Goal: Information Seeking & Learning: Learn about a topic

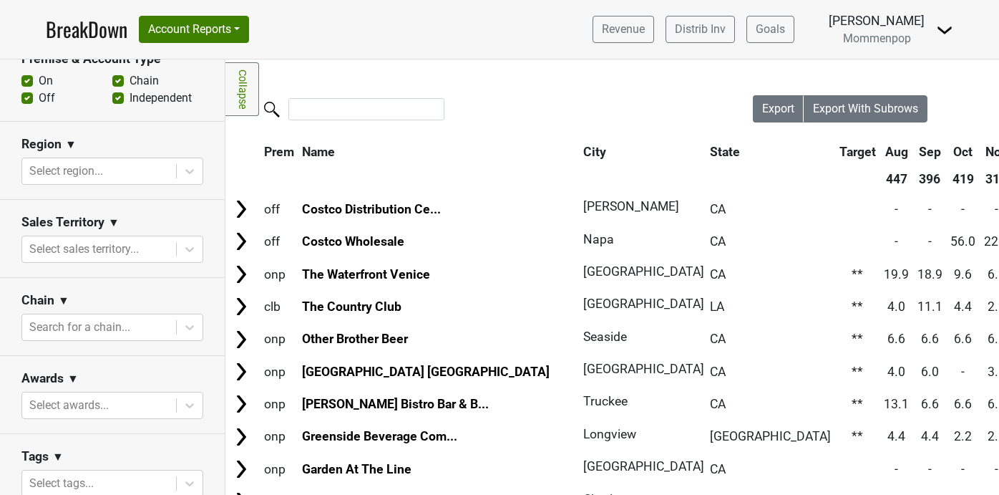
scroll to position [451, 0]
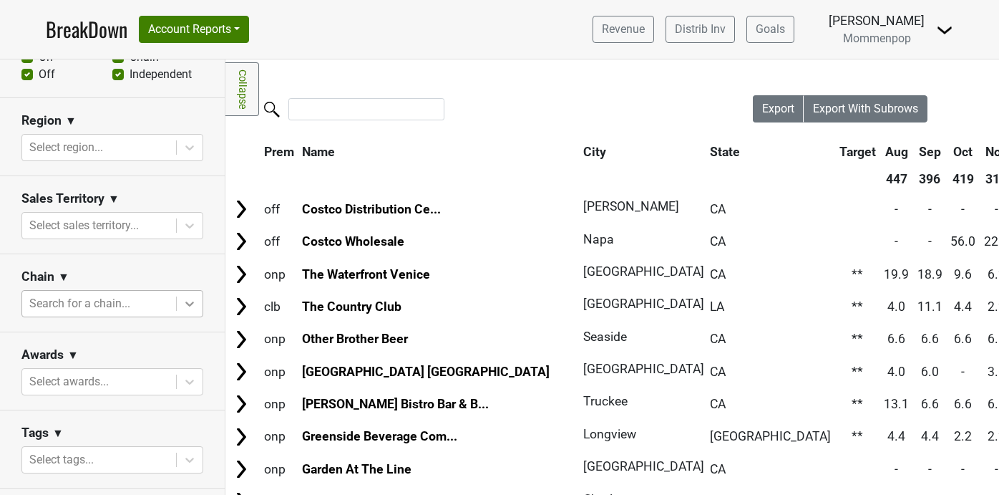
click at [188, 306] on icon at bounding box center [190, 303] width 14 height 14
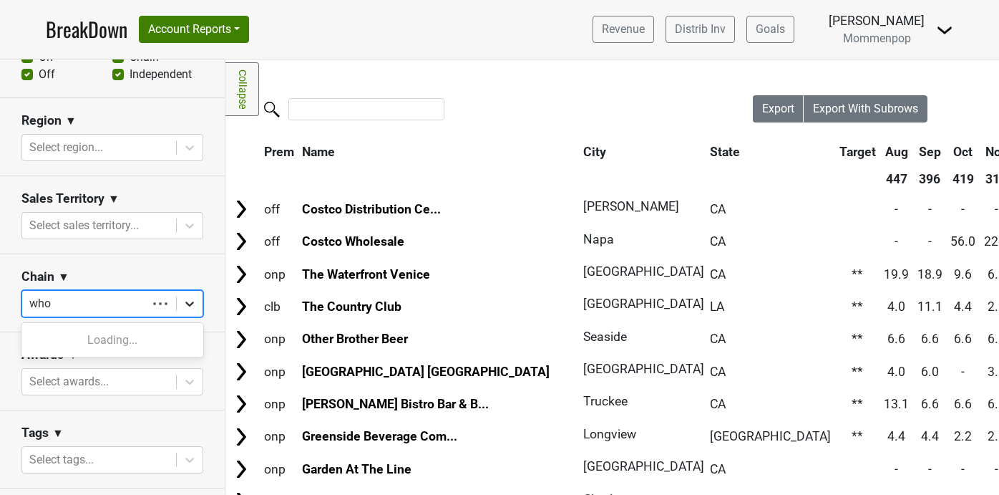
type input "whol"
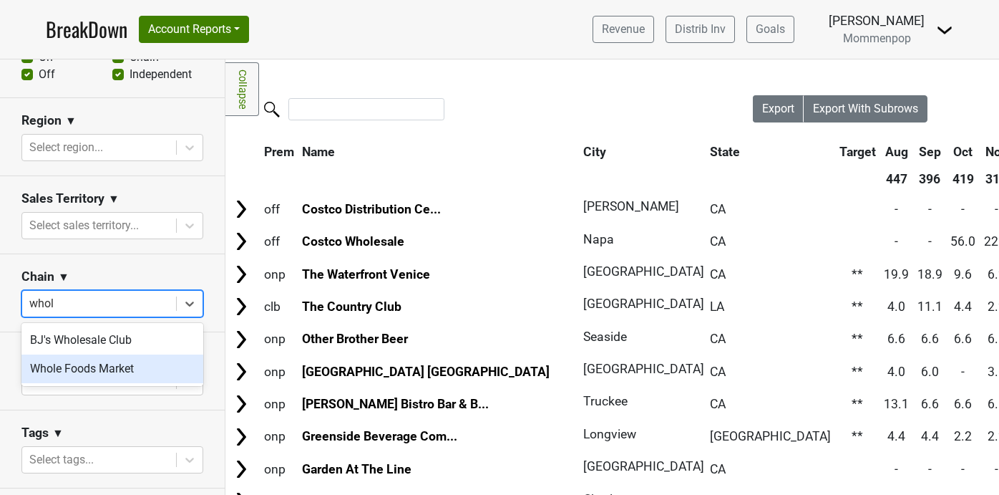
click at [153, 362] on div "Whole Foods Market" at bounding box center [112, 368] width 182 height 29
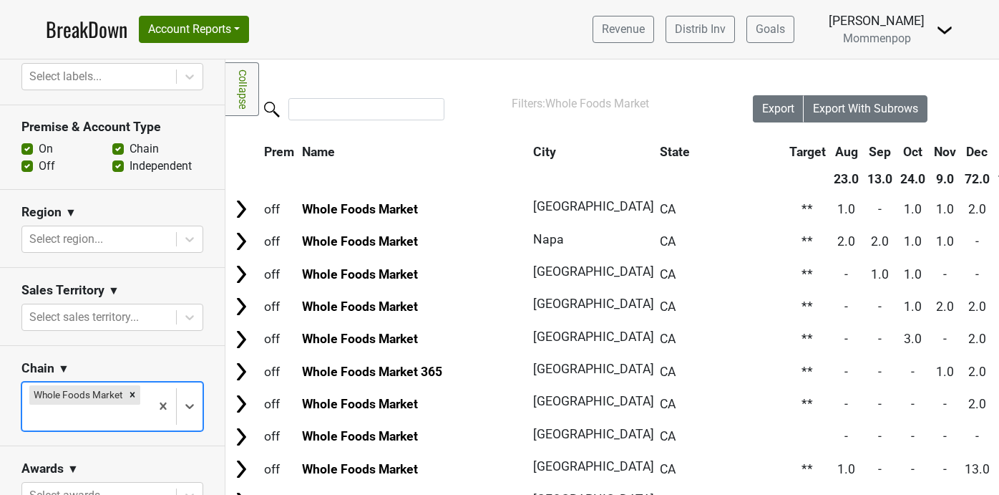
scroll to position [369, 0]
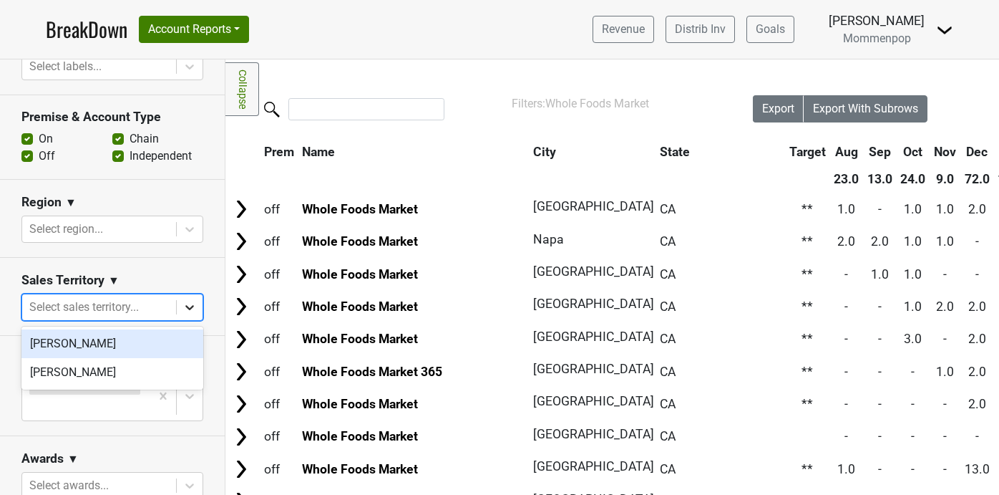
click at [196, 313] on icon at bounding box center [190, 307] width 14 height 14
click at [183, 228] on icon at bounding box center [190, 229] width 14 height 14
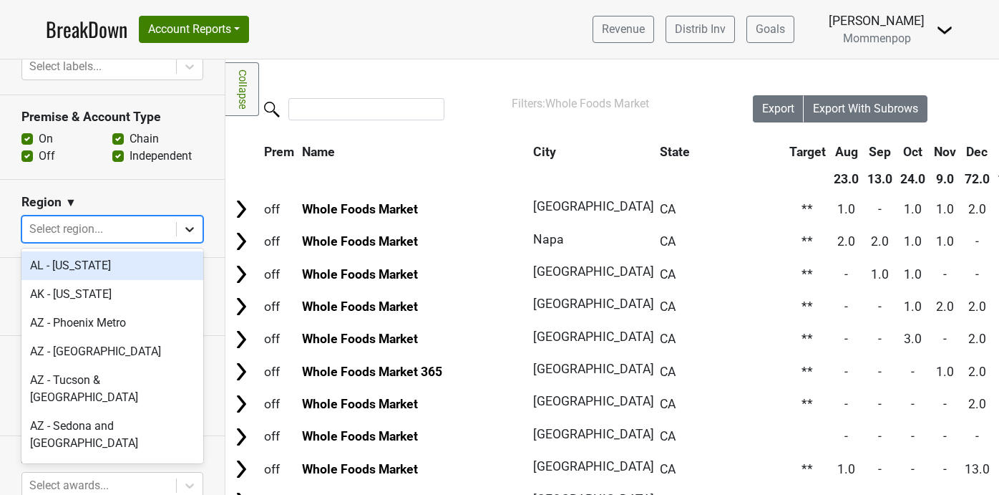
click at [188, 225] on icon at bounding box center [190, 229] width 14 height 14
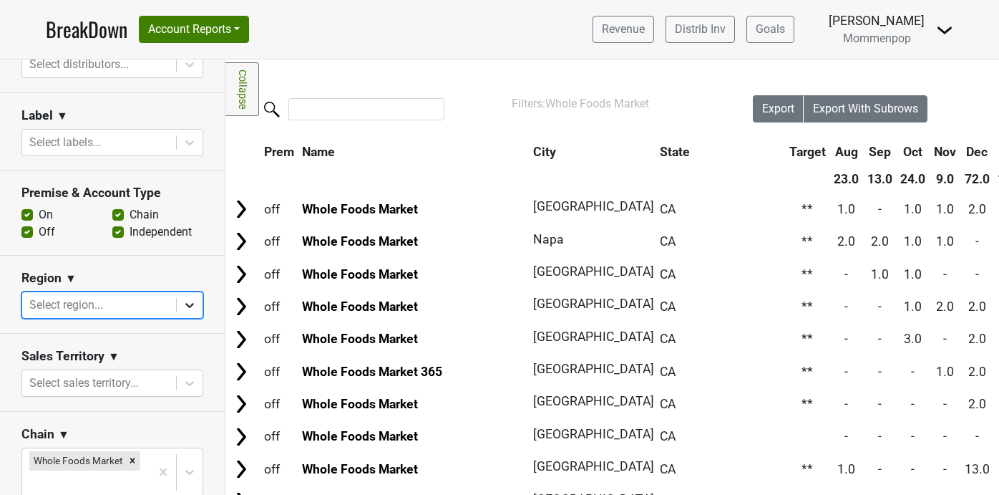
scroll to position [193, 0]
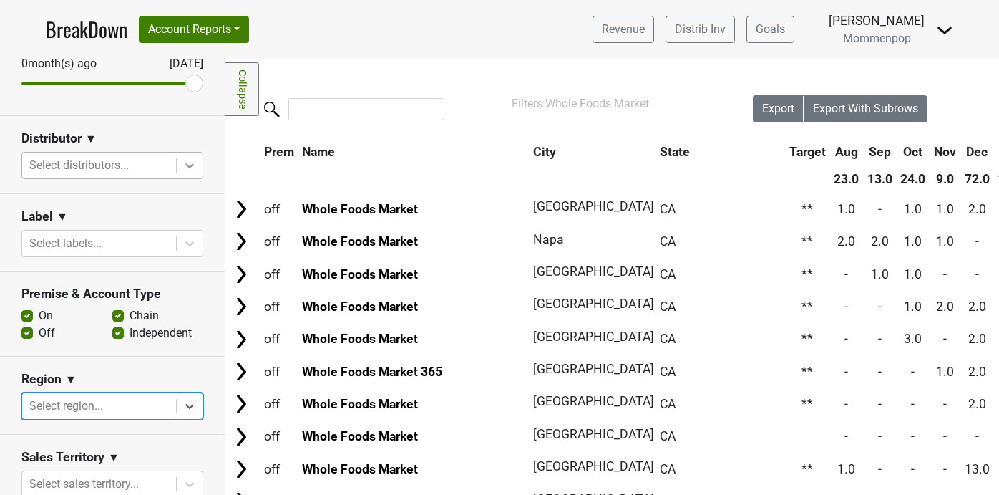
click at [195, 158] on icon at bounding box center [190, 165] width 14 height 14
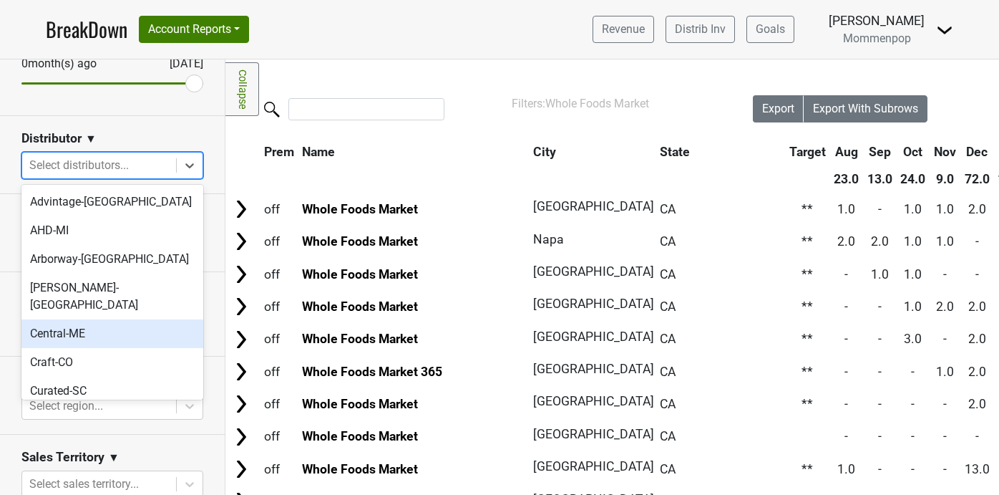
scroll to position [478, 0]
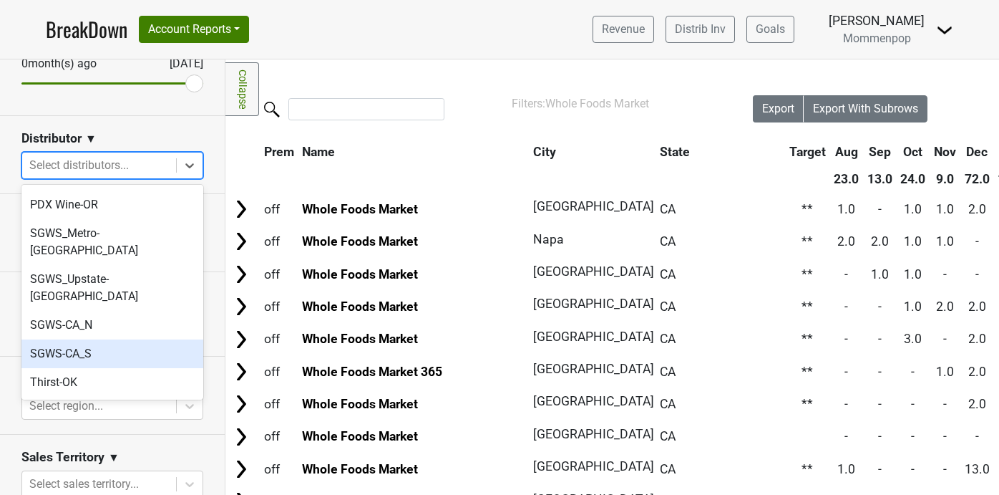
click at [143, 339] on div "SGWS-CA_S" at bounding box center [112, 353] width 182 height 29
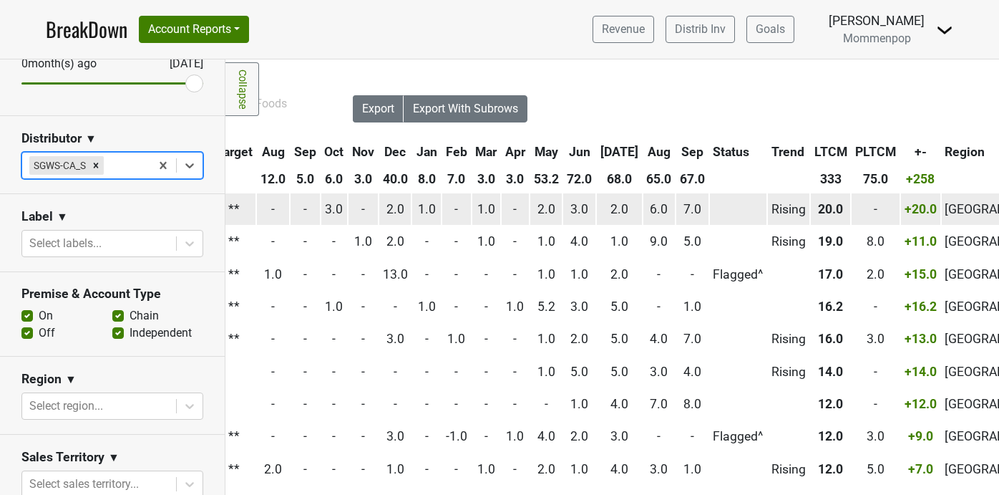
scroll to position [0, 535]
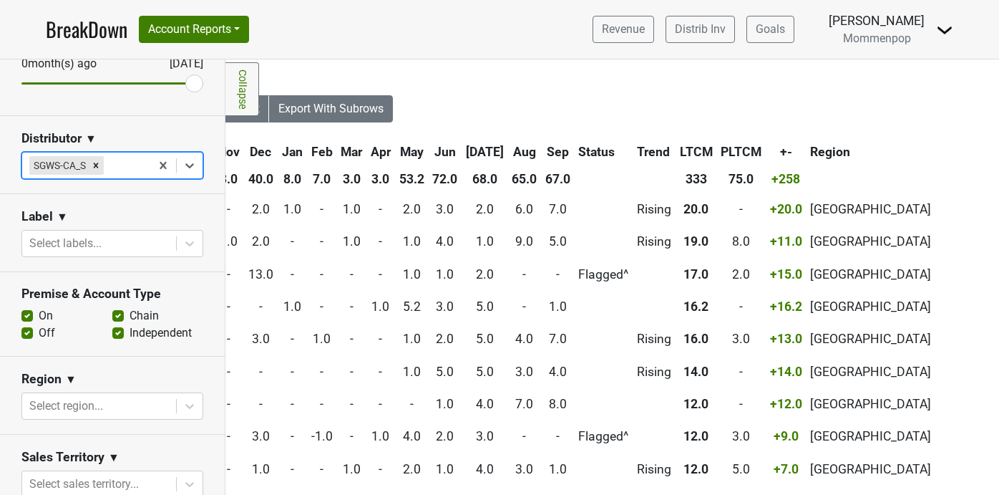
click at [544, 150] on th "Sep" at bounding box center [558, 152] width 32 height 26
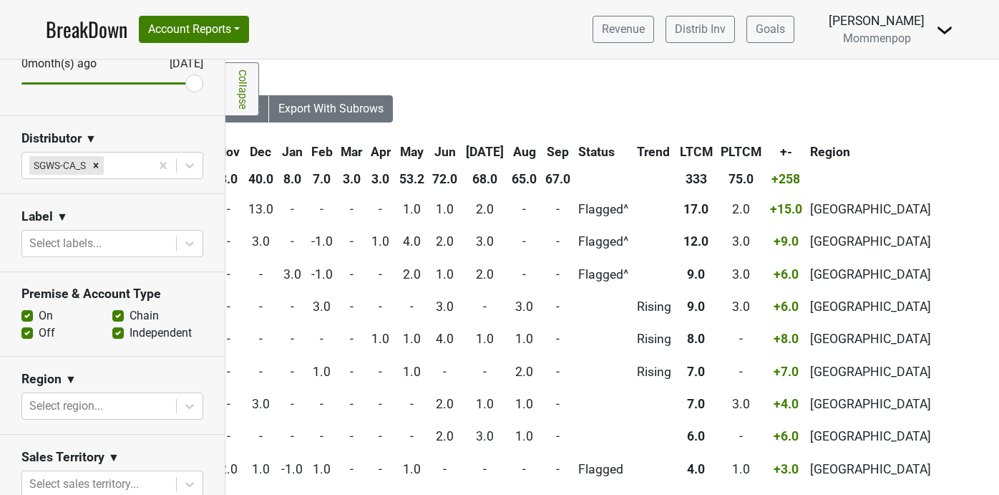
click at [544, 150] on th "Sep" at bounding box center [558, 152] width 32 height 26
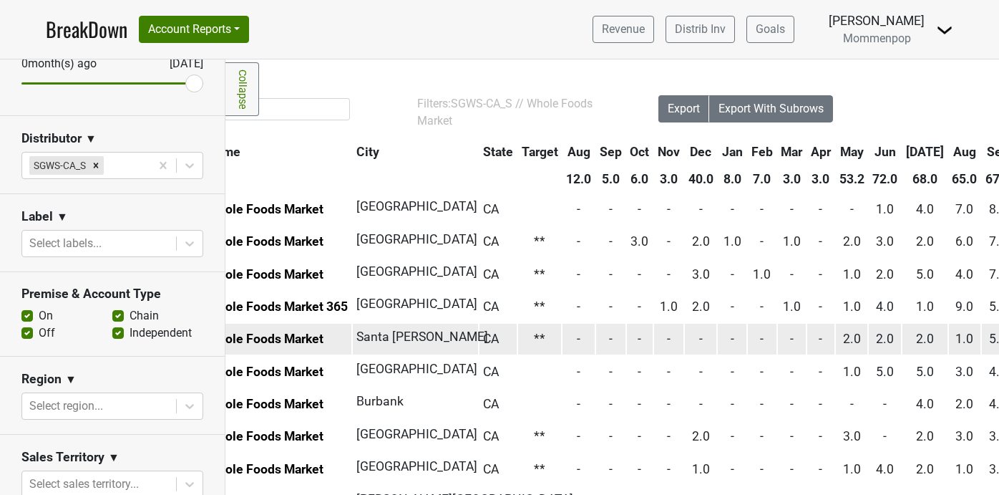
scroll to position [0, 0]
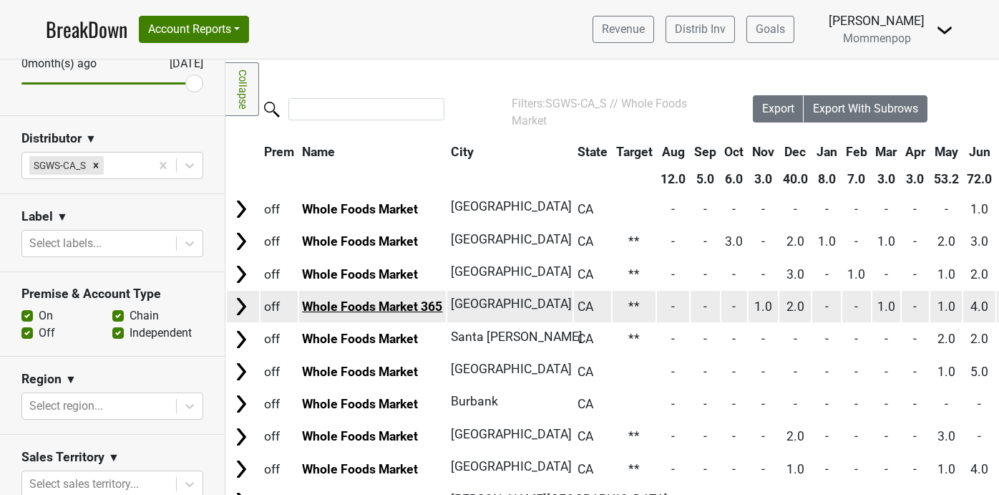
click at [429, 309] on link "Whole Foods Market 365" at bounding box center [372, 306] width 140 height 14
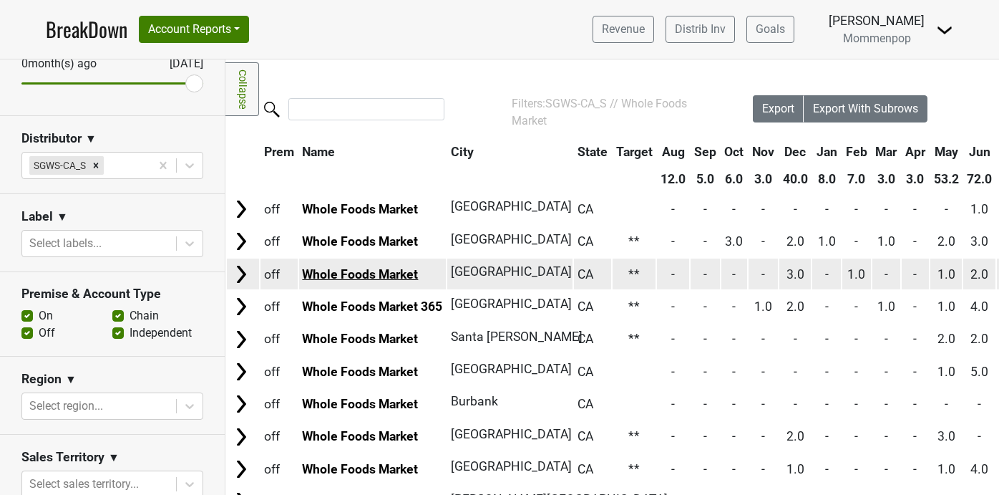
click at [364, 277] on link "Whole Foods Market" at bounding box center [360, 274] width 116 height 14
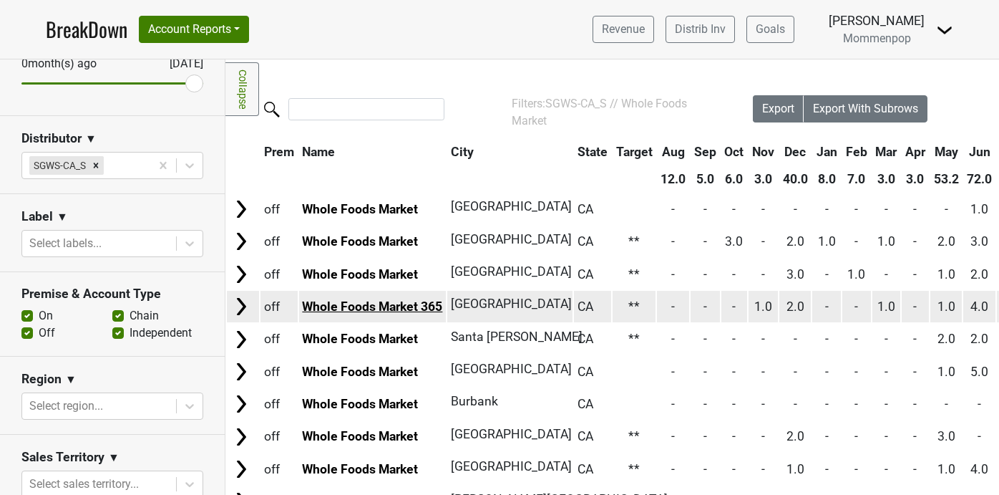
click at [396, 301] on link "Whole Foods Market 365" at bounding box center [372, 306] width 140 height 14
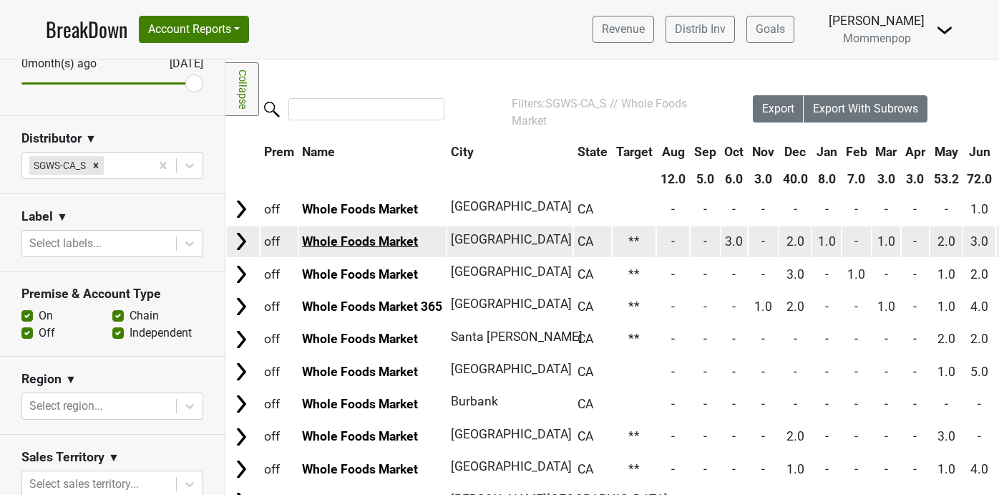
click at [369, 248] on link "Whole Foods Market" at bounding box center [360, 241] width 116 height 14
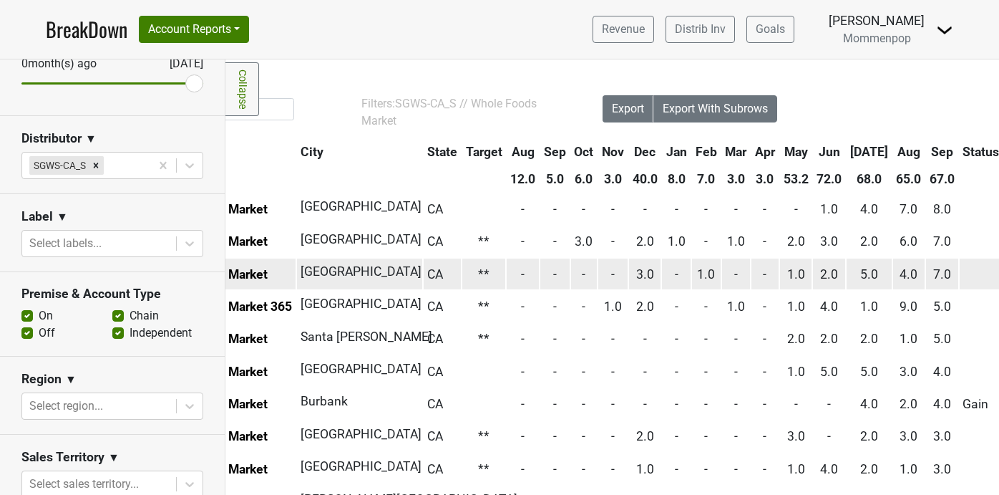
scroll to position [0, 167]
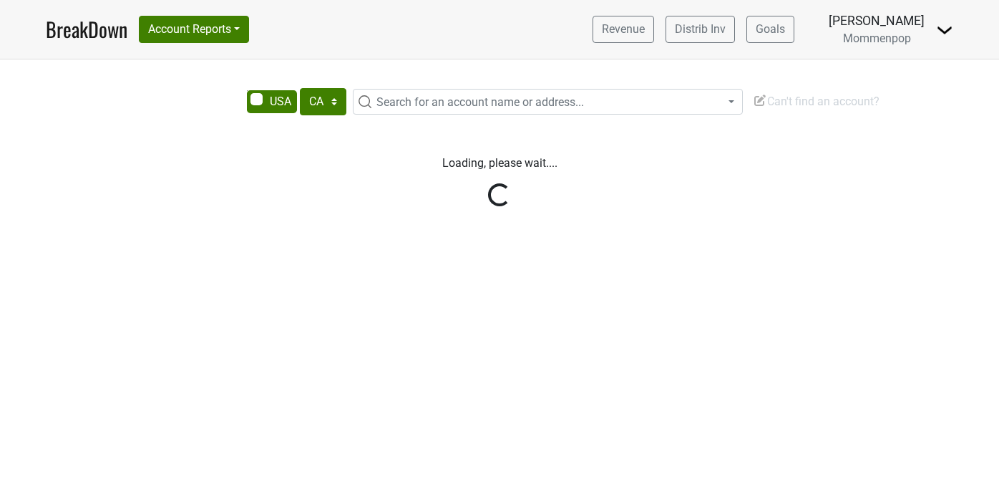
select select "CA"
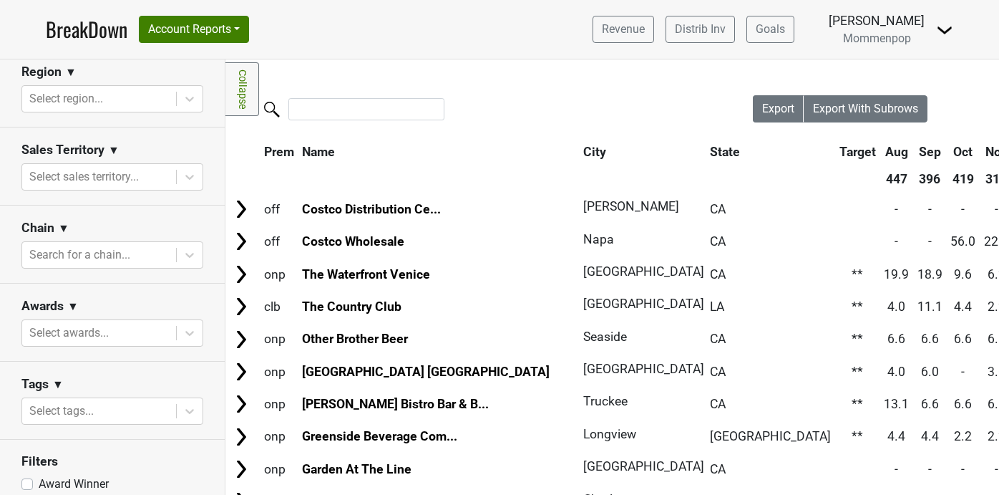
scroll to position [517, 0]
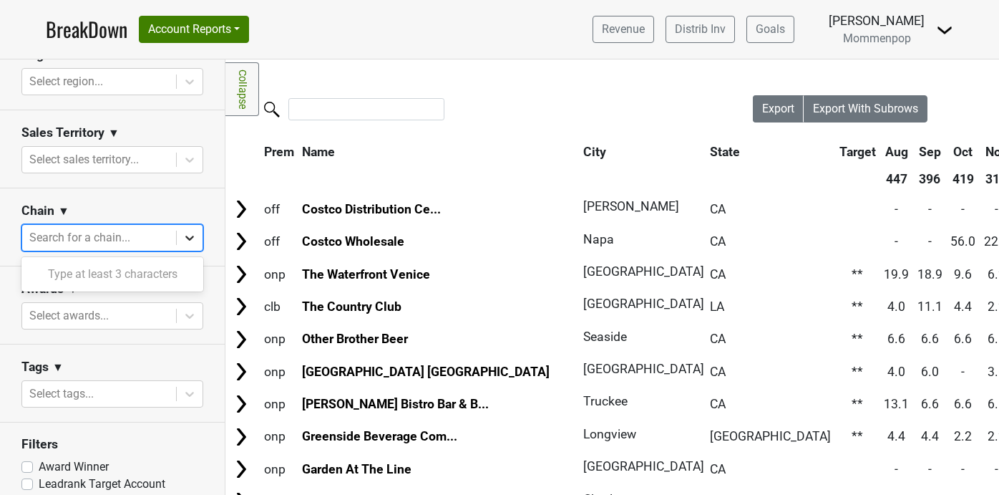
click at [191, 235] on icon at bounding box center [190, 237] width 14 height 14
click at [105, 276] on div "Type at least 3 characters" at bounding box center [112, 274] width 182 height 29
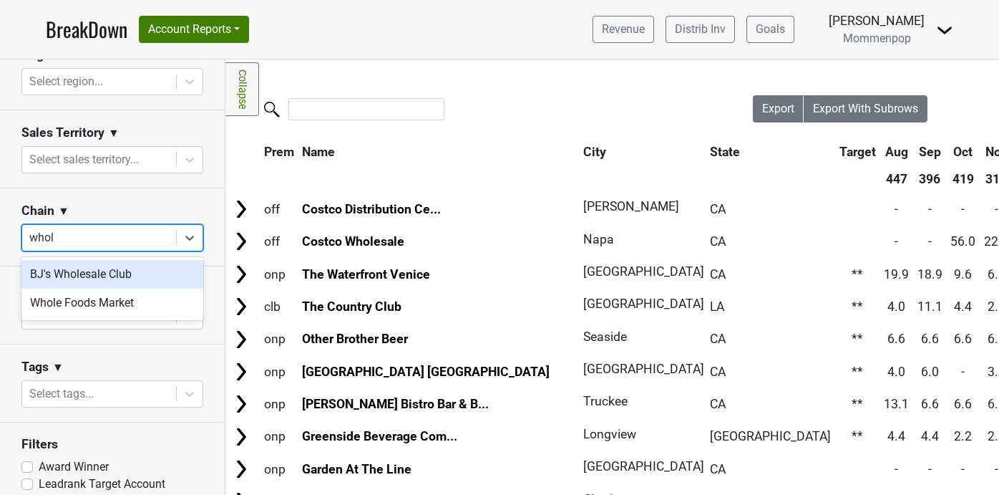
type input "whole"
click at [83, 274] on div "Whole Foods Market" at bounding box center [112, 274] width 182 height 29
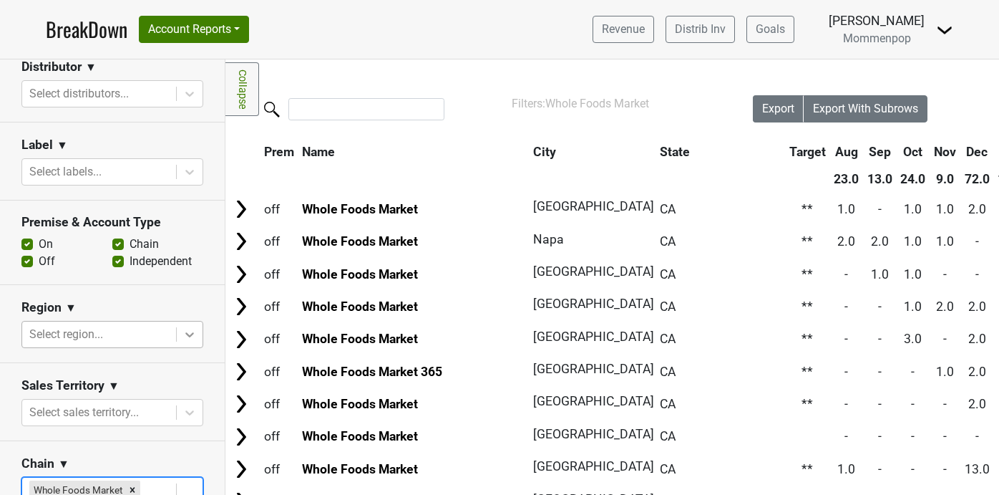
scroll to position [84, 0]
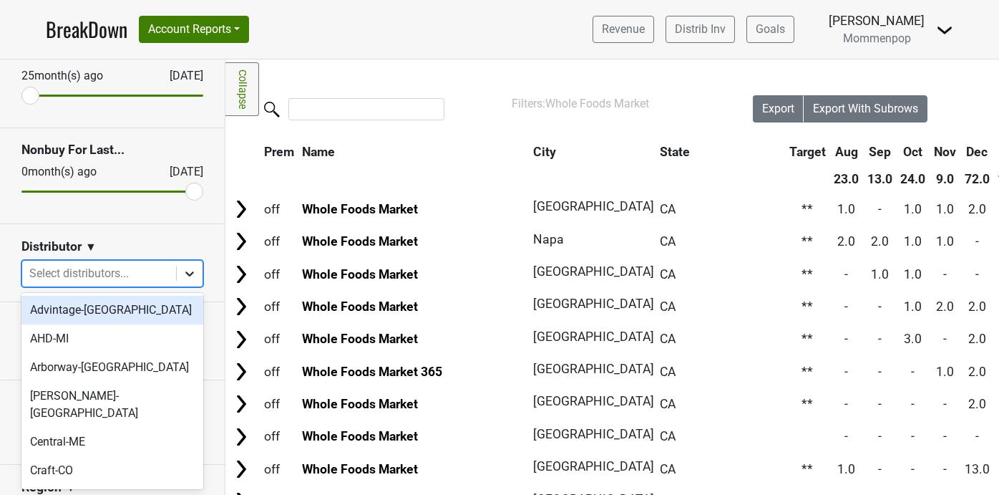
click at [190, 272] on icon at bounding box center [190, 273] width 14 height 14
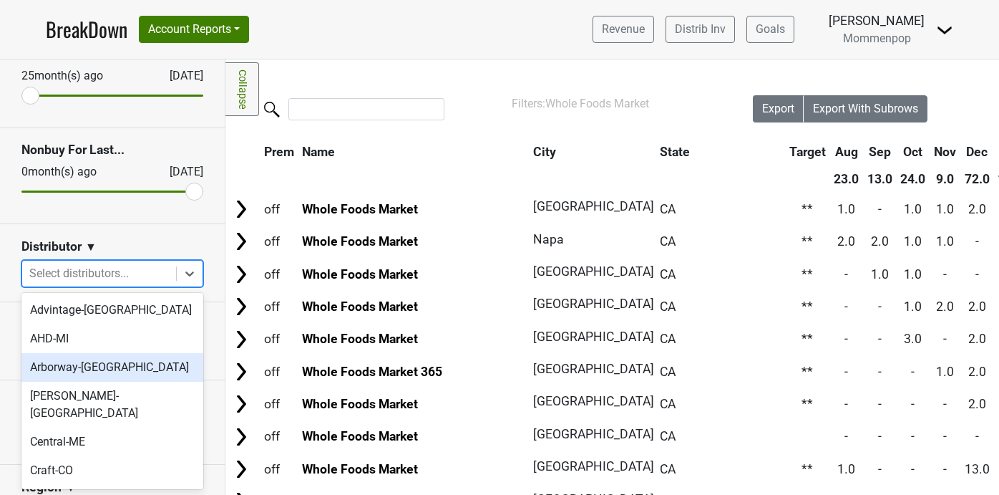
scroll to position [496, 0]
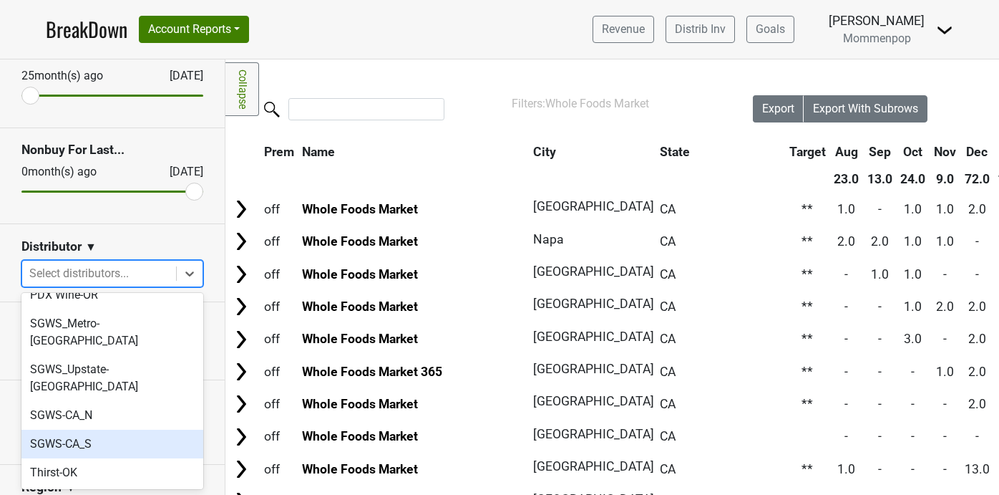
click at [117, 429] on div "SGWS-CA_S" at bounding box center [112, 443] width 182 height 29
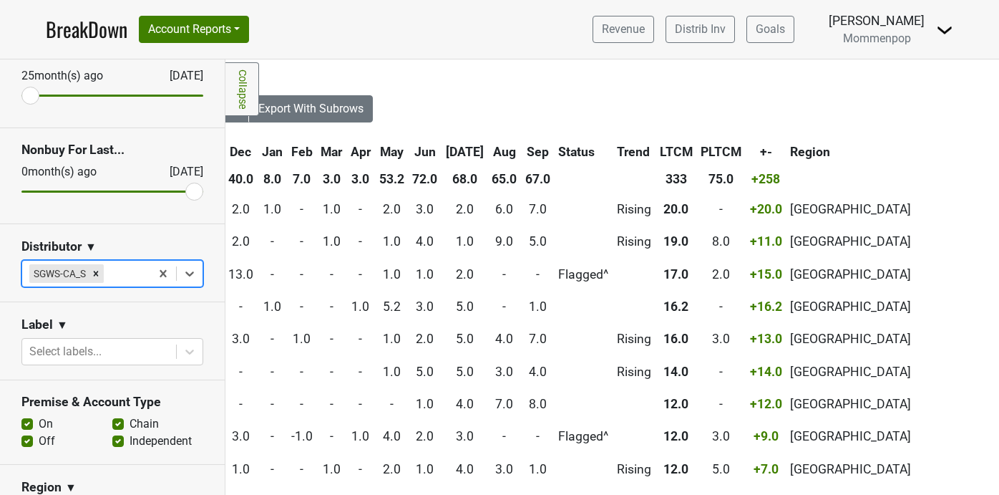
scroll to position [0, 599]
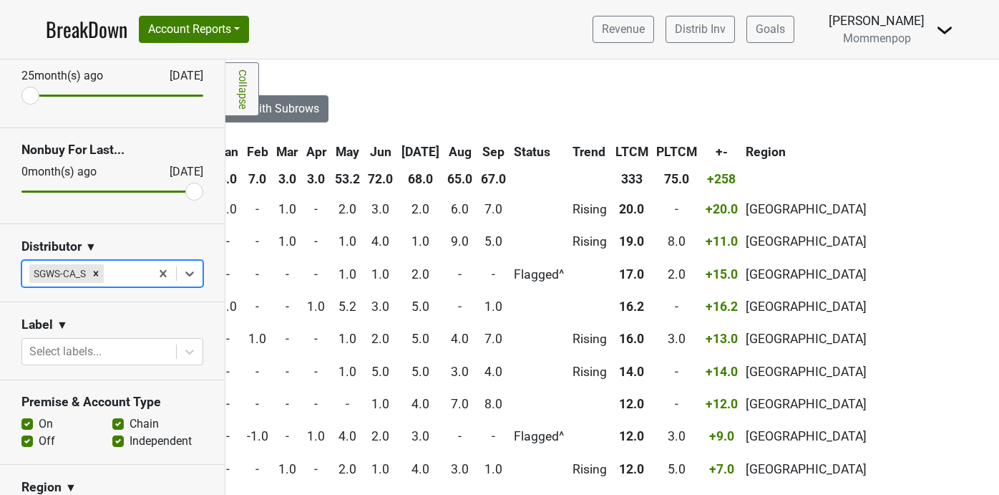
click at [477, 147] on th "Sep" at bounding box center [493, 152] width 32 height 26
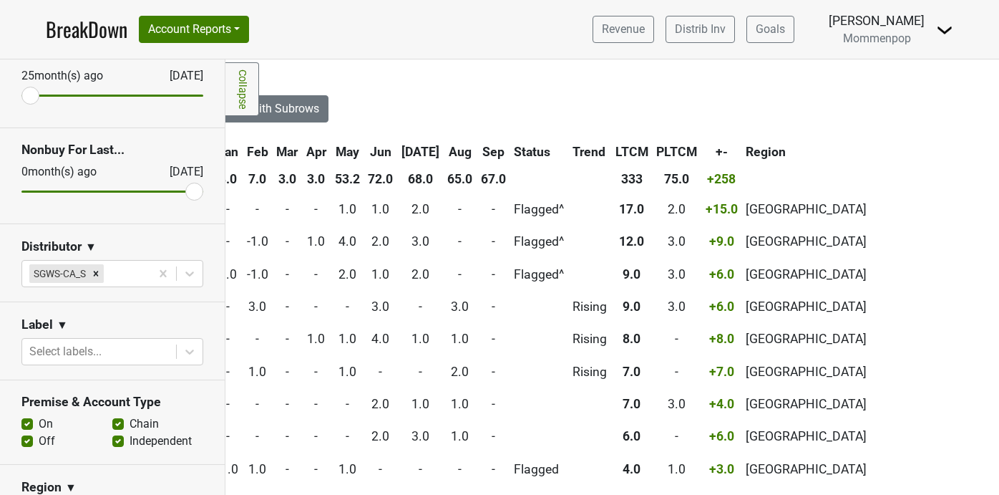
click at [477, 147] on th "Sep" at bounding box center [493, 152] width 32 height 26
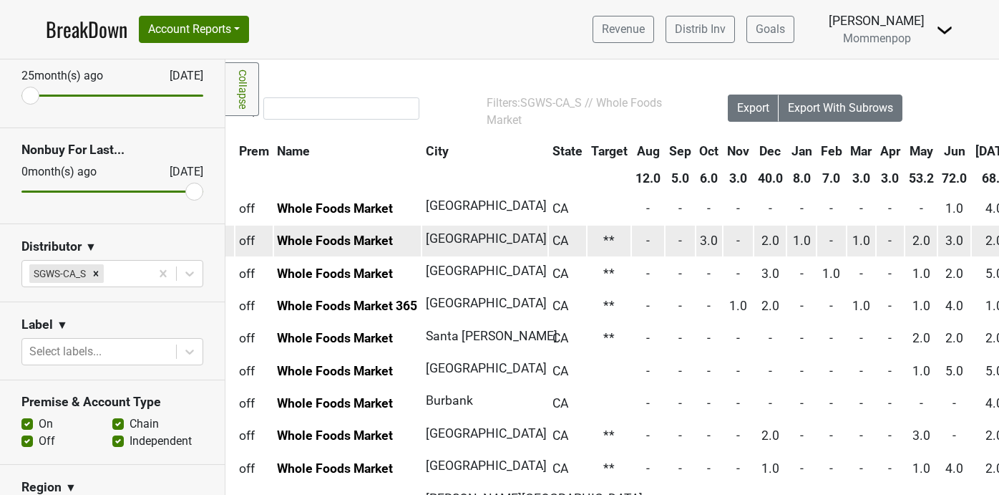
scroll to position [1, 0]
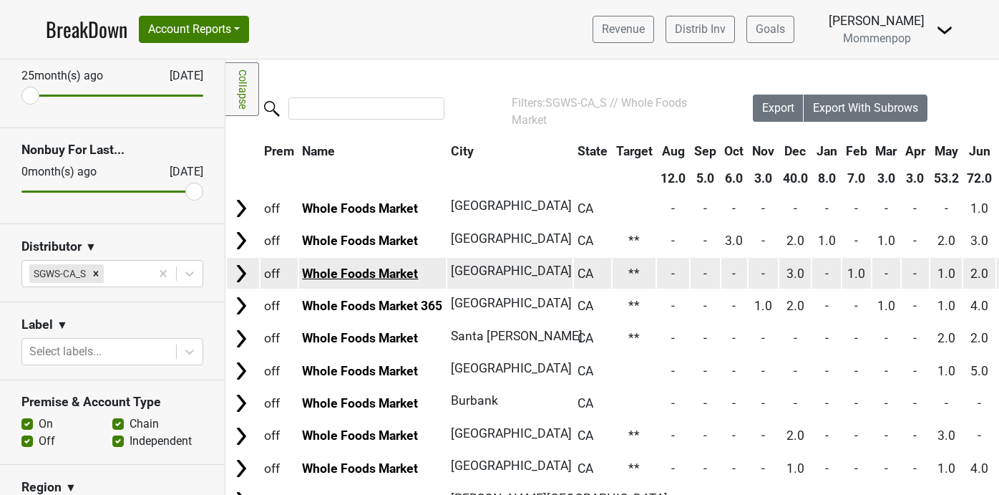
click at [383, 275] on link "Whole Foods Market" at bounding box center [360, 273] width 116 height 14
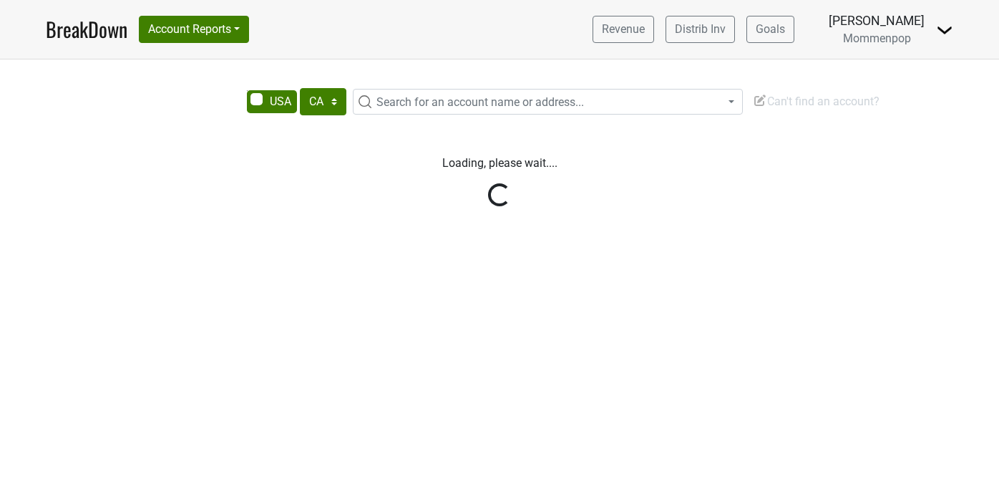
select select "CA"
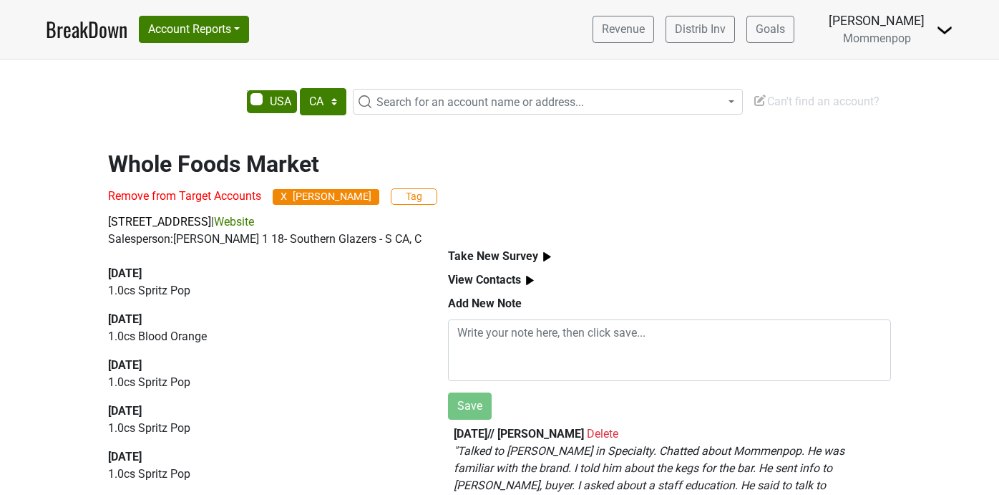
scroll to position [9, 0]
